Goal: Task Accomplishment & Management: Manage account settings

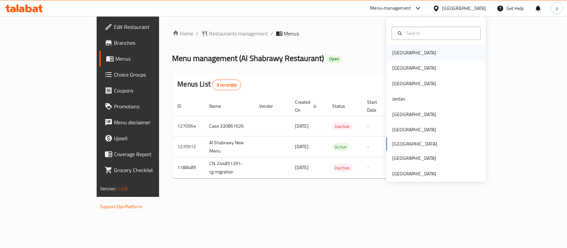
click at [404, 50] on div "[GEOGRAPHIC_DATA]" at bounding box center [414, 52] width 54 height 15
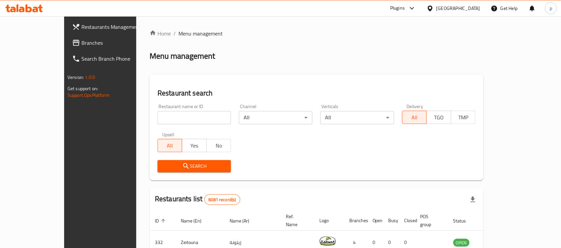
click at [471, 7] on div "[GEOGRAPHIC_DATA]" at bounding box center [458, 8] width 44 height 7
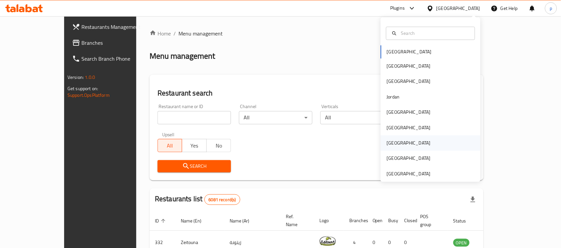
click at [387, 145] on div "[GEOGRAPHIC_DATA]" at bounding box center [409, 143] width 44 height 7
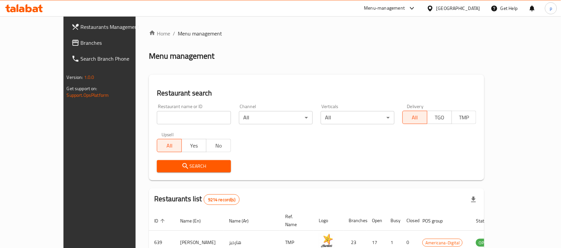
click at [81, 41] on span "Branches" at bounding box center [116, 43] width 71 height 8
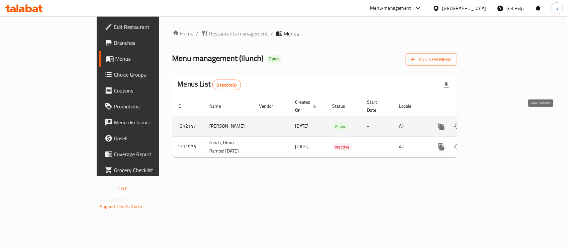
click at [492, 124] on icon "enhanced table" at bounding box center [489, 127] width 6 height 6
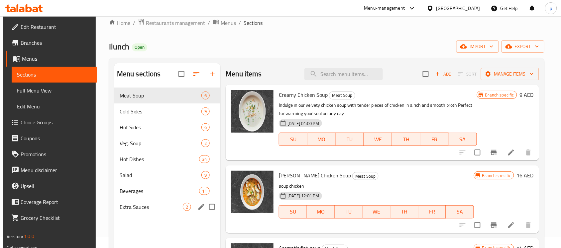
scroll to position [10, 0]
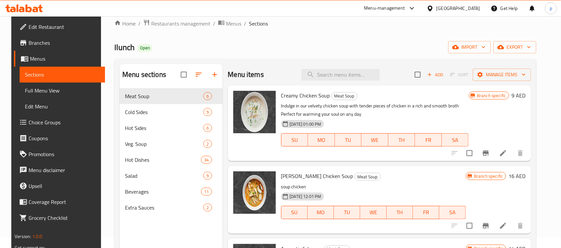
click at [51, 120] on span "Choice Groups" at bounding box center [64, 123] width 71 height 8
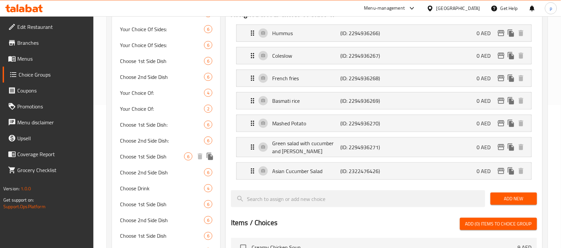
scroll to position [125, 0]
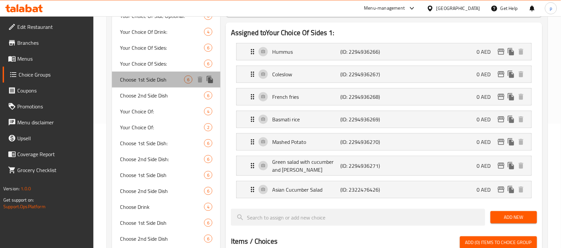
click at [158, 79] on span "Choose 1st Side Dish" at bounding box center [152, 80] width 64 height 8
type input "Choose 1st Side Dish"
type input "اختر الطبق الجانبي الأول"
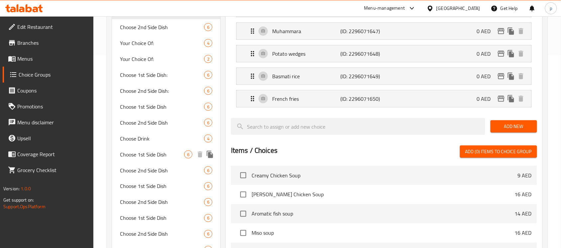
scroll to position [208, 0]
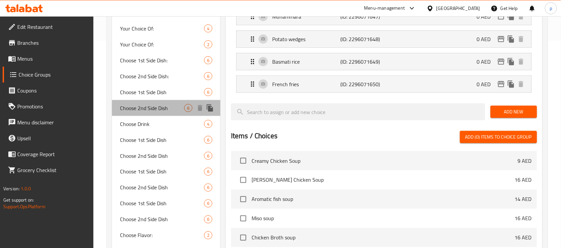
click at [153, 109] on span "Choose 2nd Side Dish" at bounding box center [152, 108] width 64 height 8
type input "Choose 2nd Side Dish"
type input "[PERSON_NAME] [PERSON_NAME]"
type input "0"
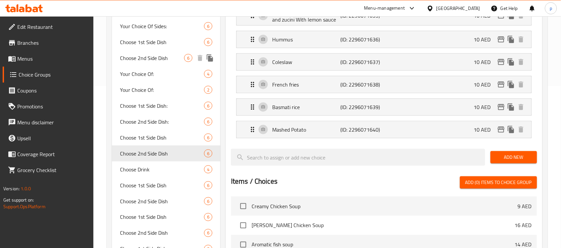
scroll to position [166, 0]
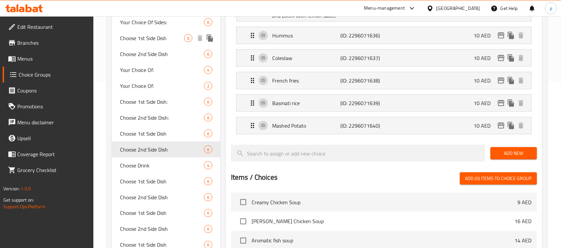
click at [169, 34] on span "Choose 1st Side Dish" at bounding box center [152, 38] width 64 height 8
type input "Choose 1st Side Dish"
type input "اختر الطبق الجانبي الأول"
type input "1"
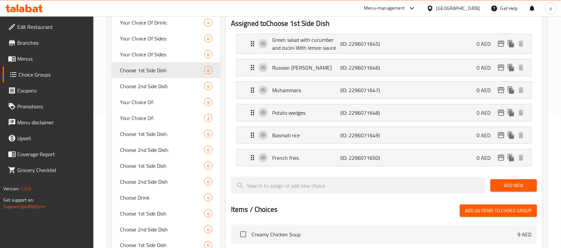
scroll to position [83, 0]
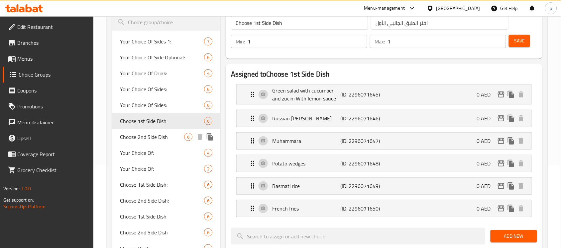
click at [163, 134] on span "Choose 2nd Side Dish" at bounding box center [152, 137] width 64 height 8
type input "Choose 2nd Side Dish"
type input "[PERSON_NAME] [PERSON_NAME]"
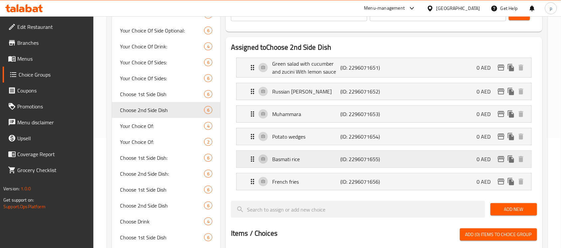
scroll to position [125, 0]
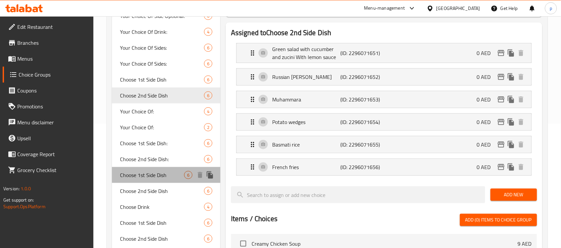
click at [163, 177] on span "Choose 1st Side Dish" at bounding box center [152, 175] width 64 height 8
type input "Choose 1st Side Dish"
type input "اختر الطبق الجانبي الأول"
type input "0"
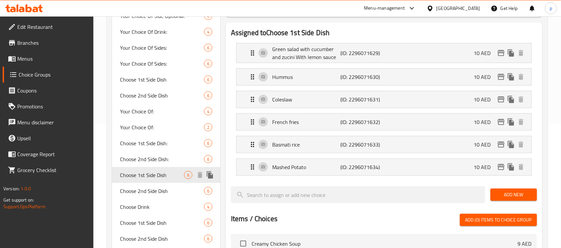
scroll to position [166, 0]
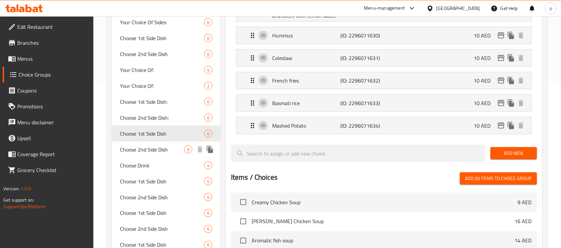
click at [163, 150] on span "Choose 2nd Side Dish" at bounding box center [152, 150] width 64 height 8
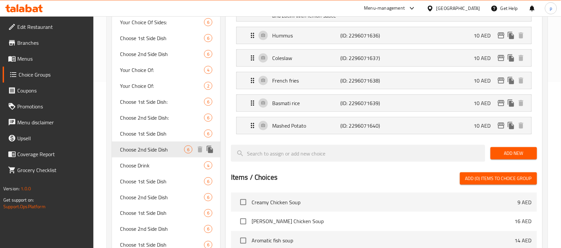
type input "Choose 2nd Side Dish"
type input "[PERSON_NAME] [PERSON_NAME]"
click at [168, 132] on span "Choose 1st Side Dish" at bounding box center [152, 134] width 64 height 8
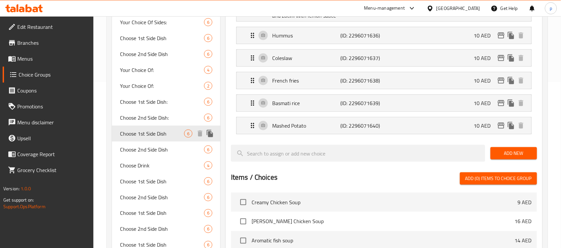
type input "Choose 1st Side Dish"
type input "اختر الطبق الجانبي الأول"
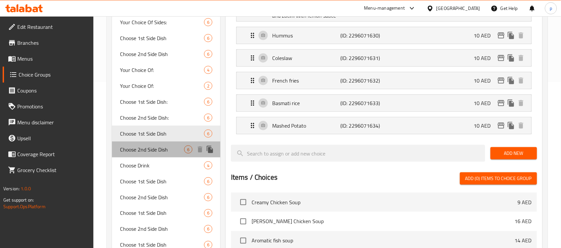
click at [170, 144] on div "Choose 2nd Side Dish 6" at bounding box center [166, 150] width 108 height 16
type input "Choose 2nd Side Dish"
type input "[PERSON_NAME] [PERSON_NAME]"
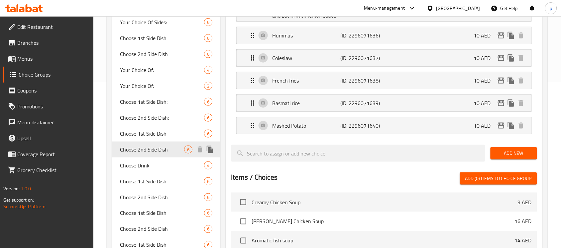
scroll to position [249, 0]
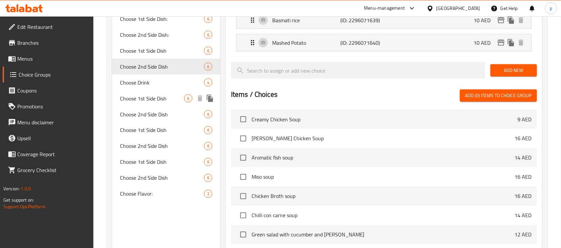
click at [171, 100] on span "Choose 1st Side Dish" at bounding box center [152, 99] width 64 height 8
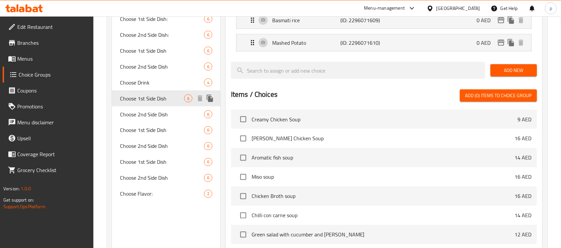
type input "Choose 1st Side Dish"
type input "اختر الطبق الجانبي الأول"
type input "1"
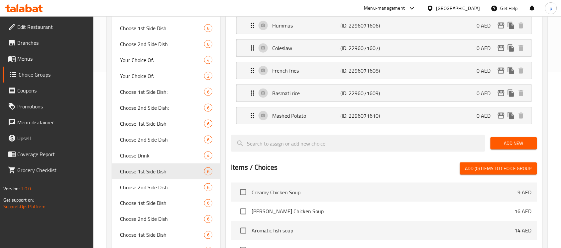
scroll to position [166, 0]
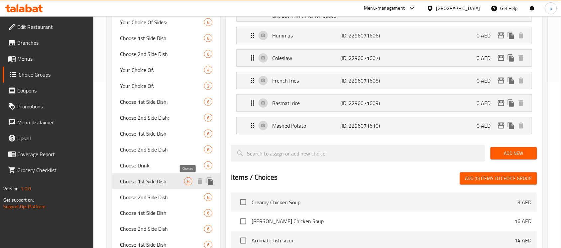
click at [188, 181] on span "6" at bounding box center [188, 182] width 8 height 6
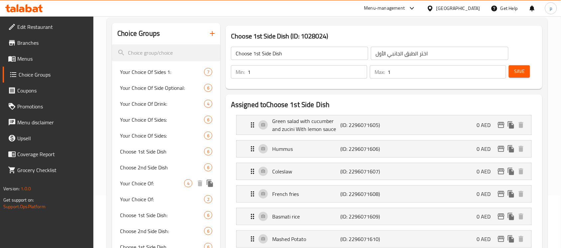
scroll to position [0, 0]
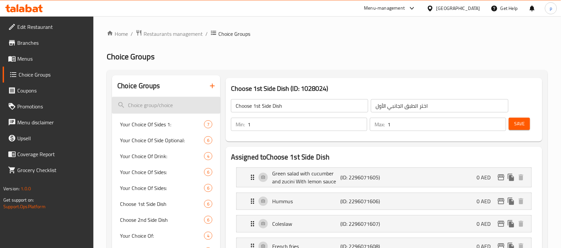
click at [180, 102] on input "search" at bounding box center [166, 105] width 108 height 17
paste input "Choose 1st Side Dish"
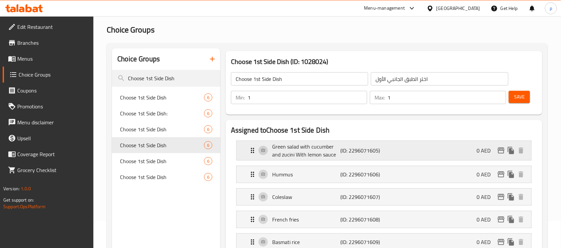
scroll to position [42, 0]
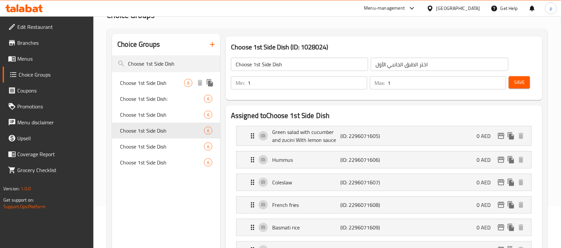
type input "Choose 1st Side Dish"
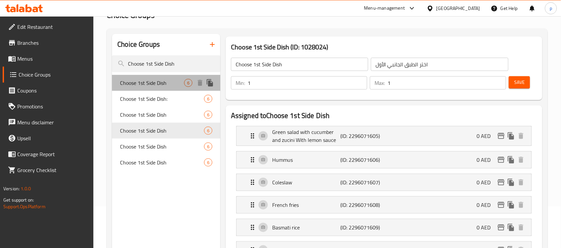
click at [175, 84] on span "Choose 1st Side Dish" at bounding box center [152, 83] width 64 height 8
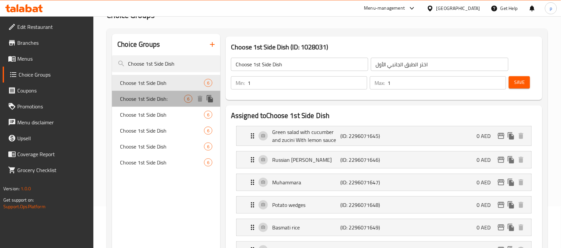
click at [170, 95] on span "Choose 1st Side Dish:" at bounding box center [152, 99] width 64 height 8
type input "Choose 1st Side Dish:"
type input "إختيارك من الطبق الجانبي الأول:"
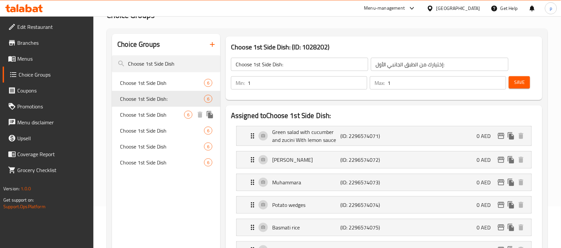
scroll to position [83, 0]
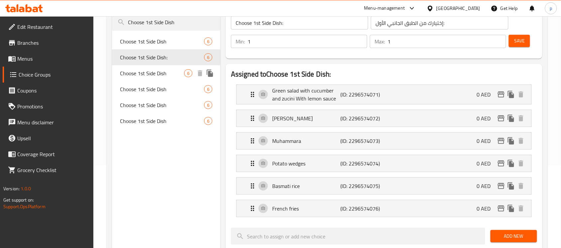
click at [167, 70] on span "Choose 1st Side Dish" at bounding box center [152, 73] width 64 height 8
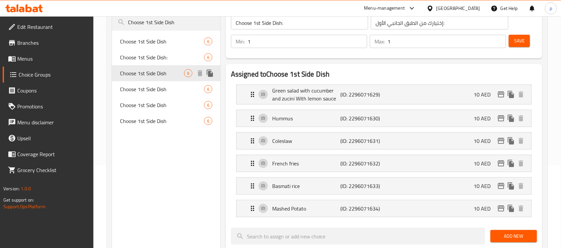
type input "Choose 1st Side Dish"
type input "اختر الطبق الجانبي الأول"
type input "0"
click at [165, 88] on span "Choose 1st Side Dish" at bounding box center [152, 89] width 64 height 8
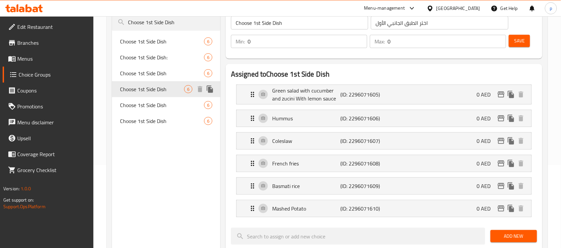
type input "1"
click at [163, 101] on span "Choose 1st Side Dish" at bounding box center [152, 105] width 64 height 8
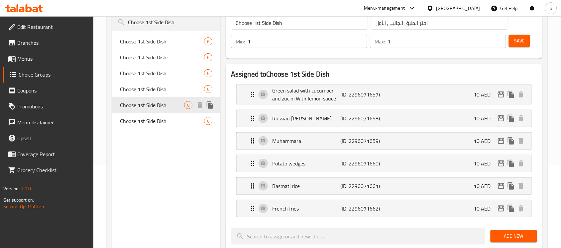
type input "0"
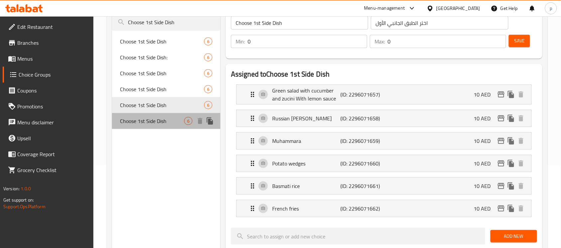
click at [168, 118] on span "Choose 1st Side Dish" at bounding box center [152, 121] width 64 height 8
type input "1"
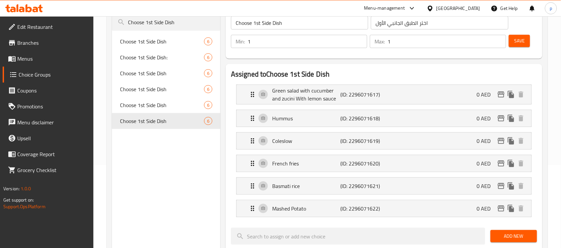
click at [459, 11] on div "[GEOGRAPHIC_DATA]" at bounding box center [458, 8] width 44 height 7
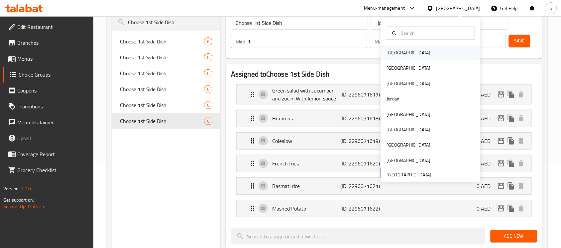
click at [411, 52] on div "[GEOGRAPHIC_DATA]" at bounding box center [431, 52] width 100 height 15
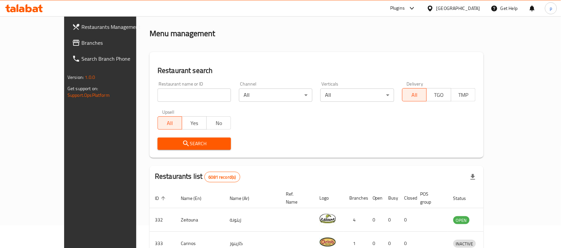
scroll to position [83, 0]
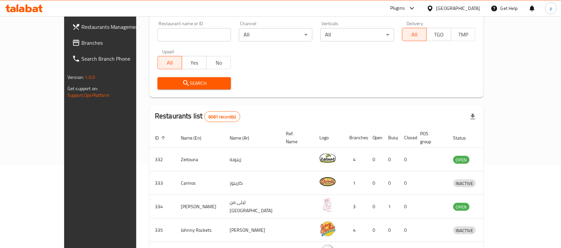
click at [469, 7] on div "[GEOGRAPHIC_DATA]" at bounding box center [458, 8] width 44 height 7
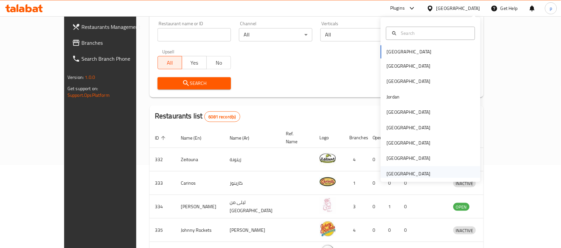
click at [390, 170] on div "[GEOGRAPHIC_DATA]" at bounding box center [409, 173] width 44 height 7
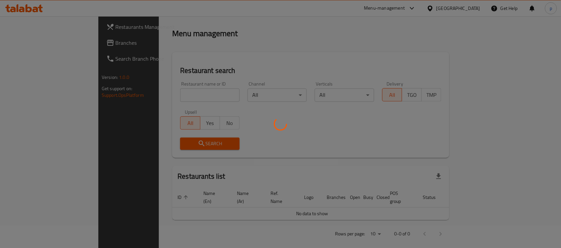
scroll to position [83, 0]
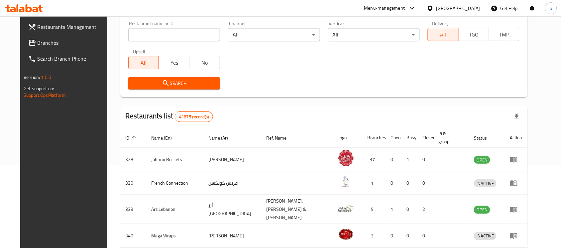
click at [44, 43] on span "Branches" at bounding box center [73, 43] width 71 height 8
